Goal: Check status: Check status

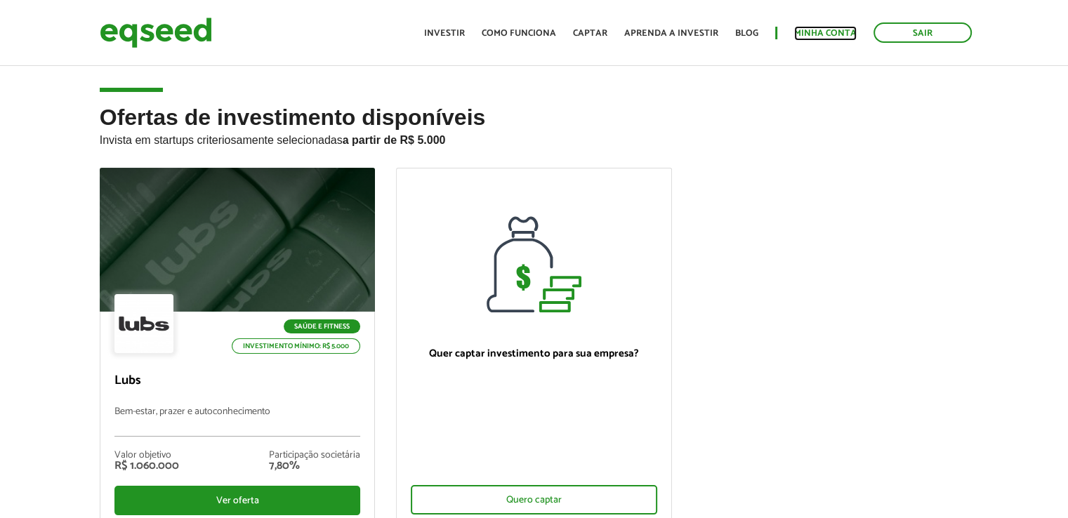
click at [827, 36] on link "Minha conta" at bounding box center [825, 33] width 63 height 9
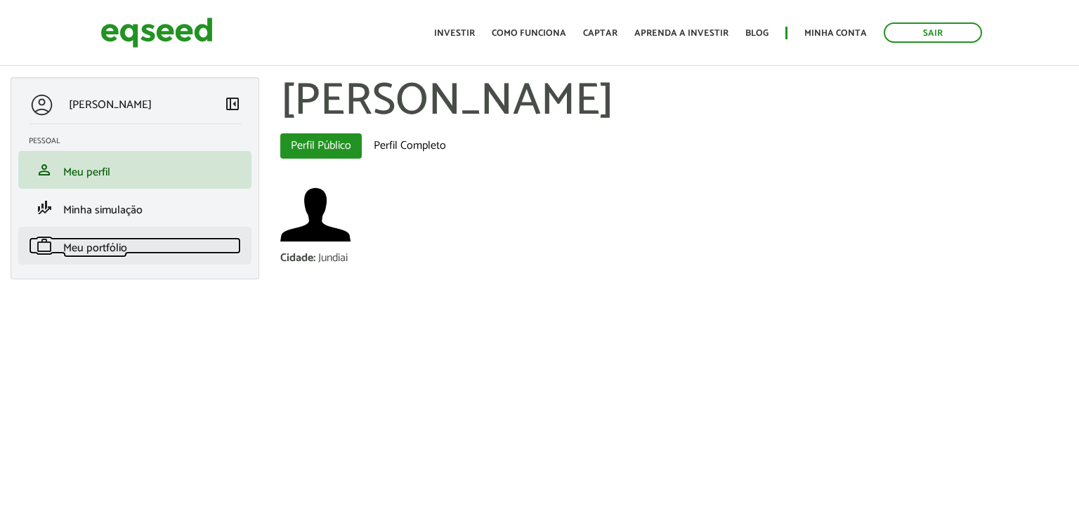
click at [116, 251] on span "Meu portfólio" at bounding box center [95, 248] width 64 height 19
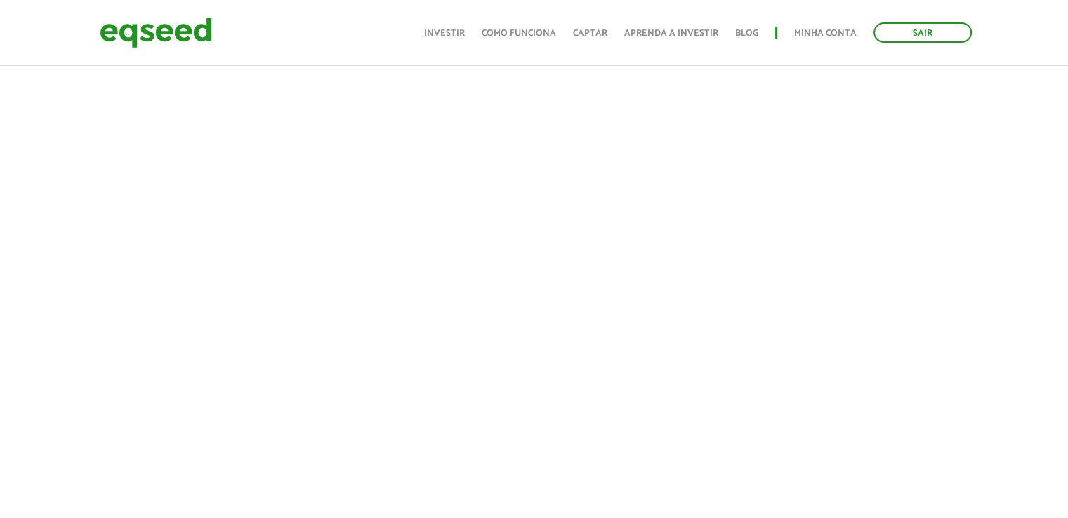
scroll to position [281, 0]
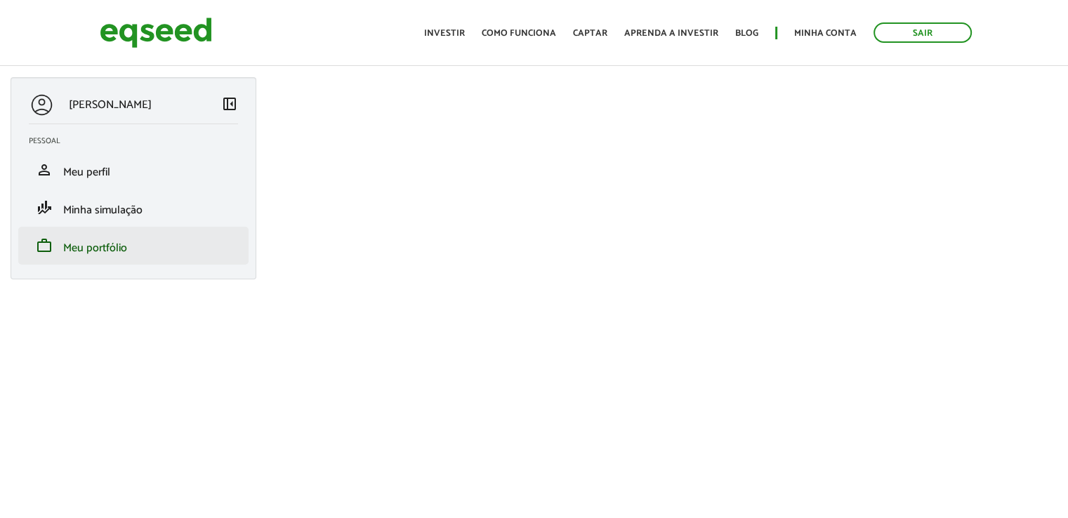
click at [143, 234] on li "work Meu portfólio" at bounding box center [133, 246] width 230 height 38
click at [96, 251] on span "Meu portfólio" at bounding box center [95, 248] width 64 height 19
